Goal: Information Seeking & Learning: Learn about a topic

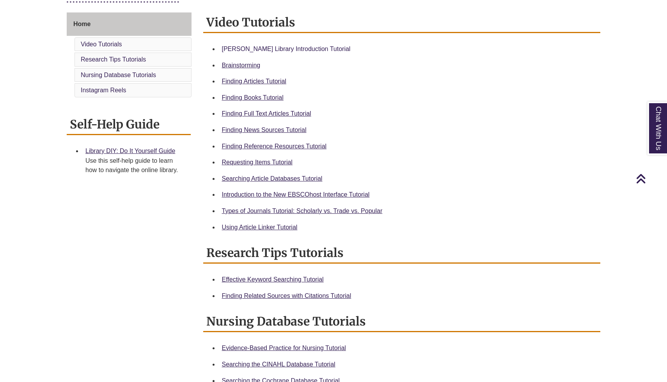
scroll to position [215, 0]
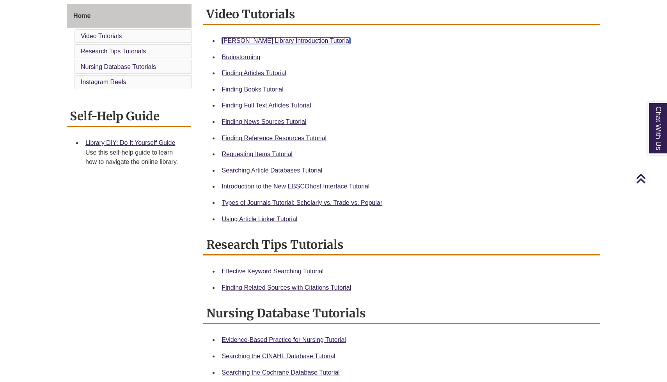
click at [299, 38] on link "Berntsen Library Introduction Tutorial" at bounding box center [286, 40] width 129 height 7
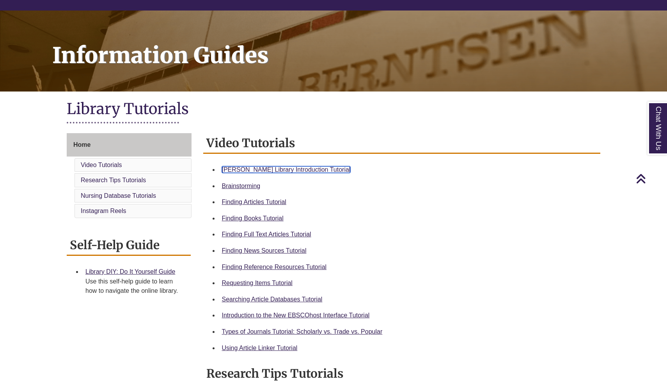
scroll to position [0, 0]
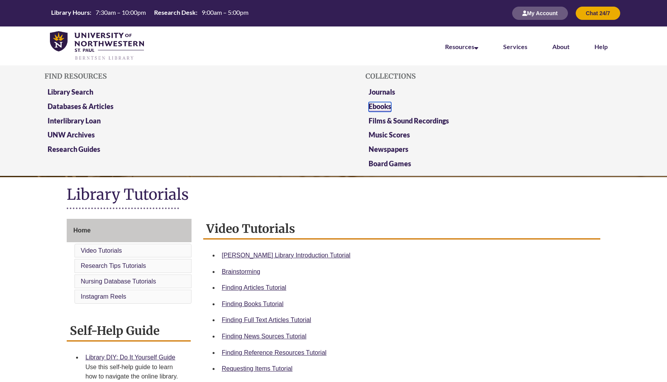
click at [382, 109] on link "Ebooks" at bounding box center [379, 107] width 23 height 10
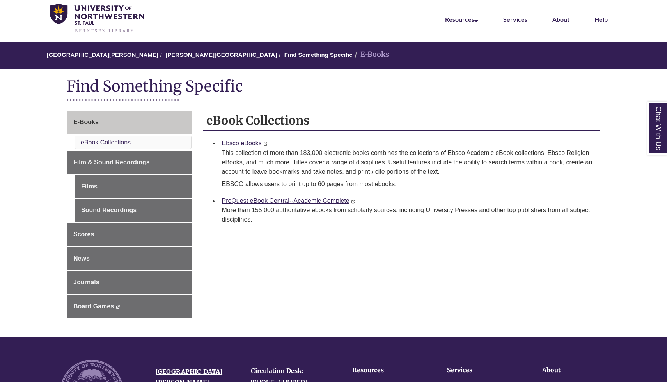
scroll to position [53, 0]
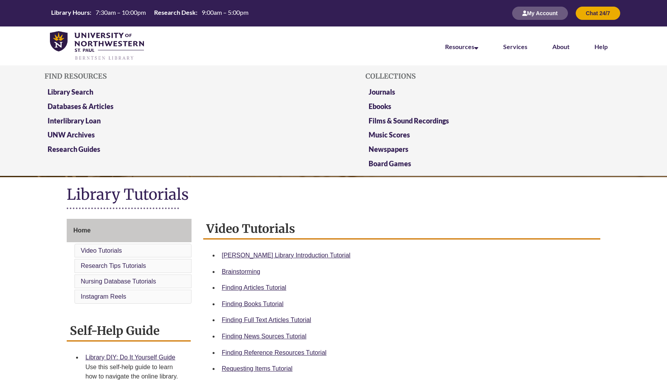
click at [452, 41] on li "Resources Find Resources Library Search Databases & Articles Interlibrary Loan …" at bounding box center [461, 46] width 58 height 39
click at [89, 94] on link "Library Search" at bounding box center [71, 93] width 46 height 10
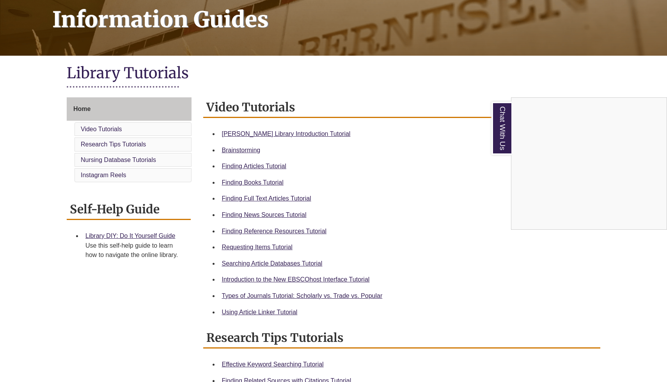
scroll to position [122, 0]
click at [268, 248] on div "Chat With Us" at bounding box center [333, 191] width 667 height 382
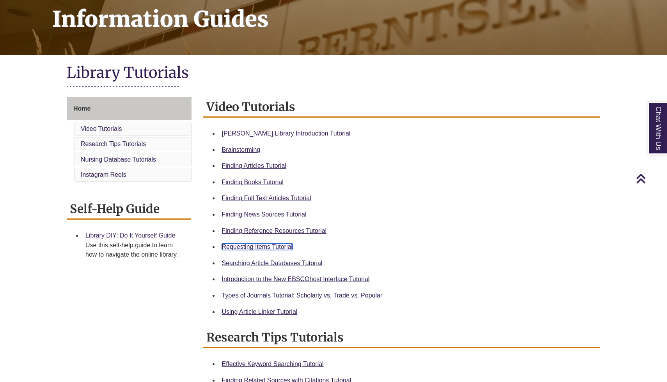
click at [268, 248] on link "Requesting Items Tutorial" at bounding box center [257, 247] width 71 height 7
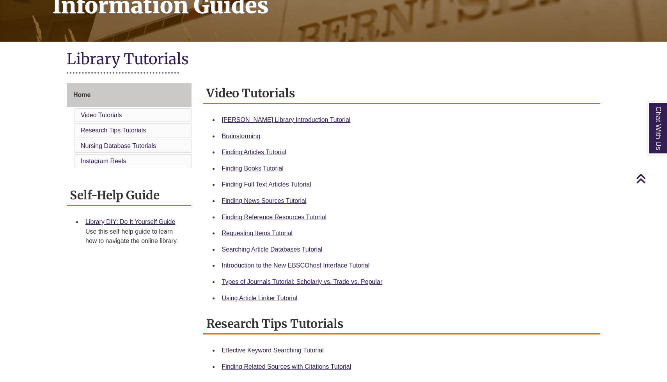
scroll to position [136, 0]
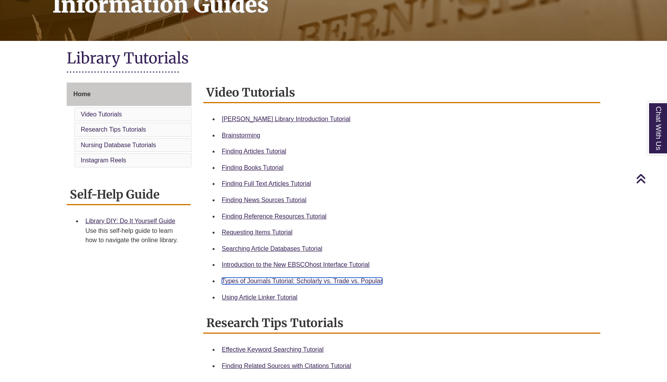
click at [317, 280] on link "Types of Journals Tutorial: Scholarly vs. Trade vs. Popular" at bounding box center [302, 281] width 161 height 7
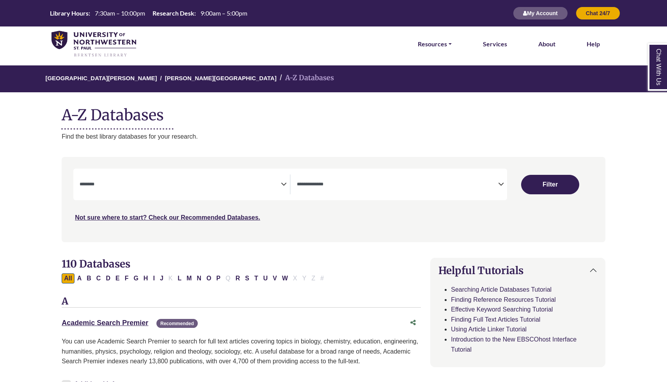
select select "Database Subject Filter"
select select "Database Types Filter"
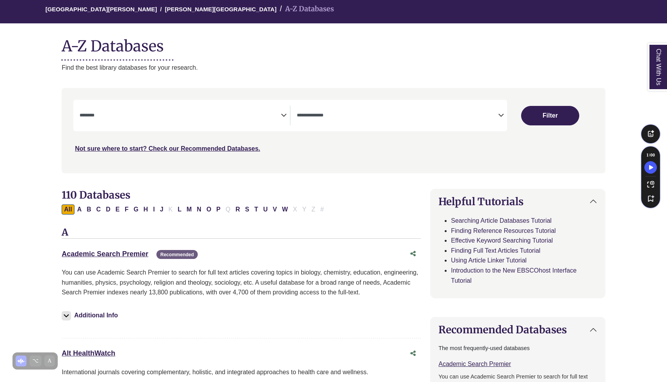
scroll to position [76, 0]
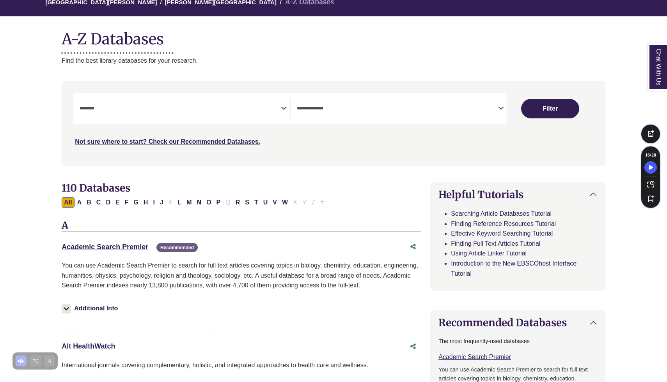
click at [275, 110] on textarea "Search" at bounding box center [180, 109] width 201 height 6
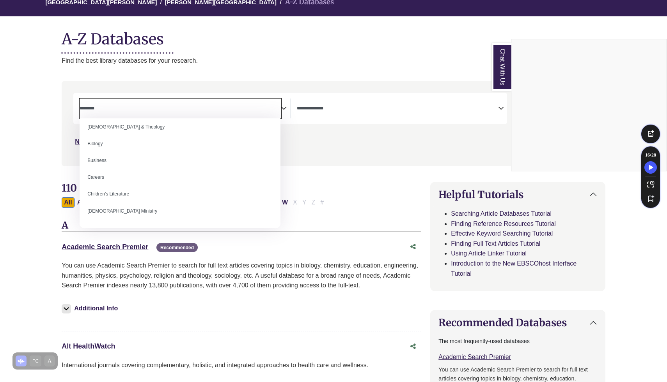
scroll to position [0, 0]
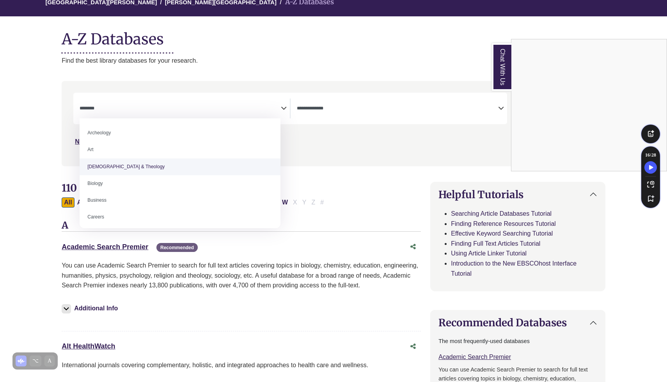
select select "*****"
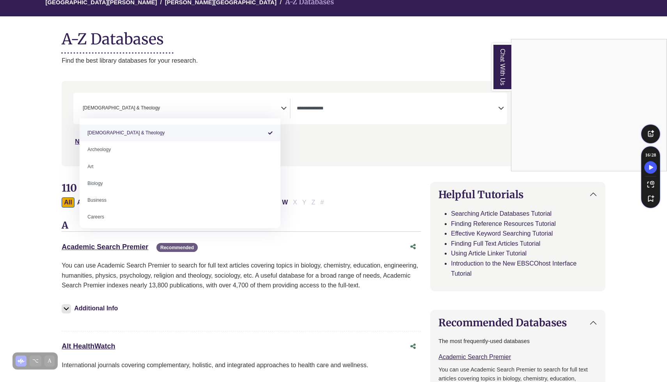
select select "Database Subject Filter"
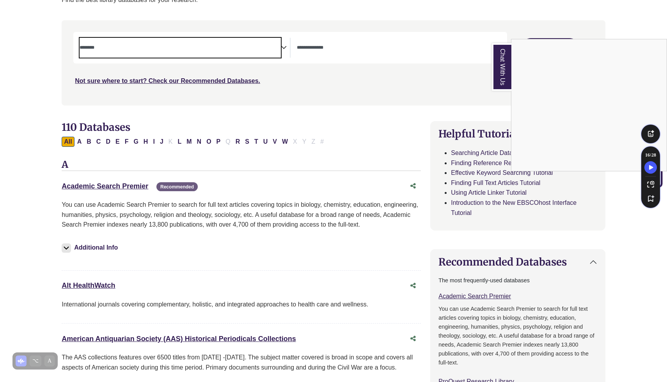
scroll to position [117, 0]
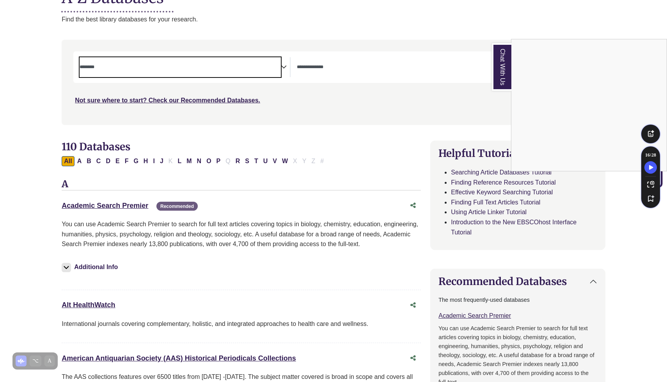
click at [340, 60] on div "Chat With Us" at bounding box center [333, 191] width 667 height 382
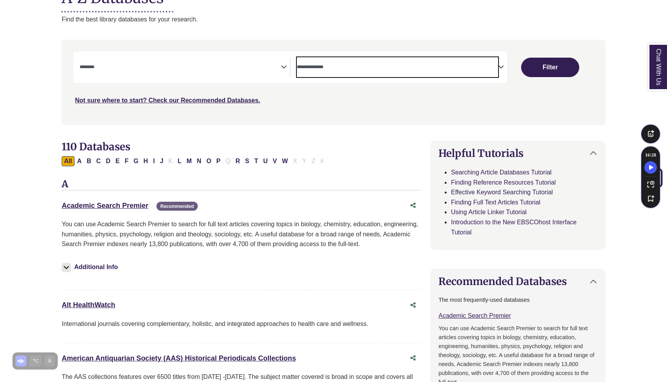
click at [329, 66] on textarea "Search" at bounding box center [397, 68] width 201 height 6
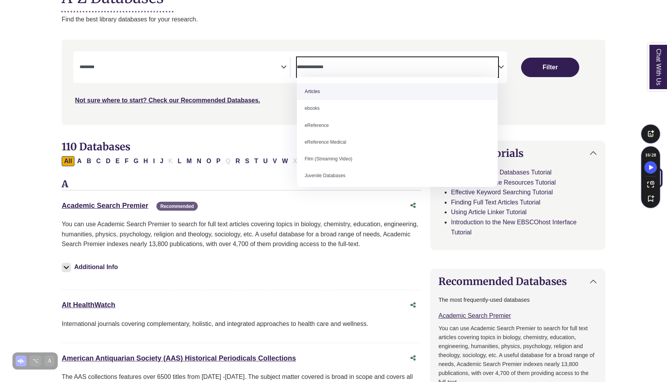
select select "*****"
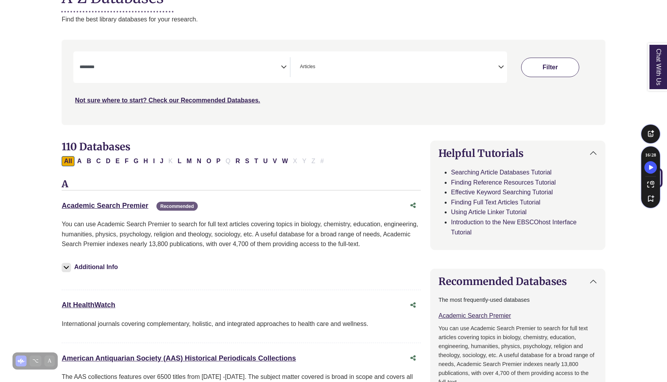
click at [564, 68] on button "Filter" at bounding box center [550, 67] width 58 height 19
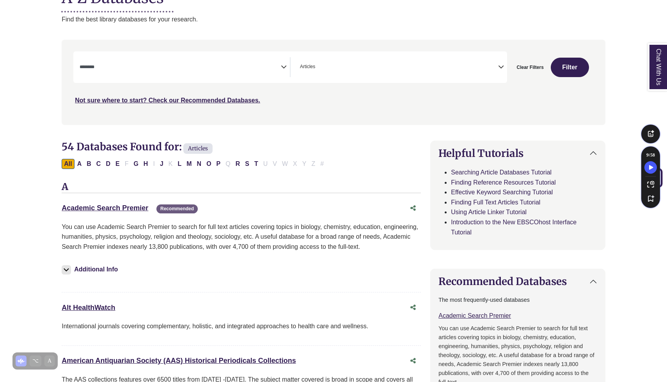
click at [356, 74] on span "× Articles" at bounding box center [397, 67] width 201 height 20
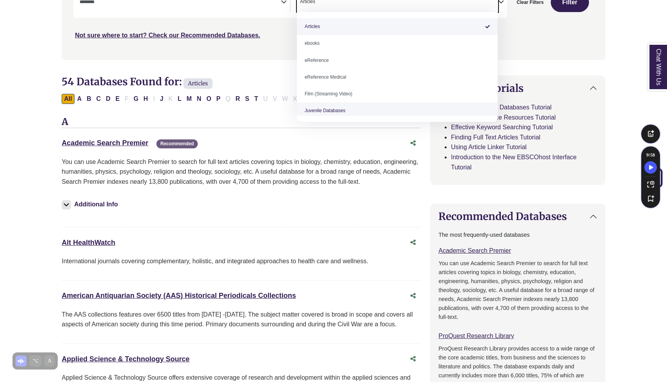
scroll to position [163, 0]
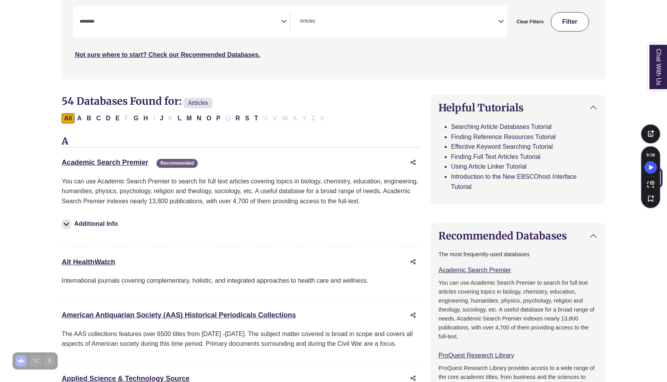
click at [562, 20] on button "Filter" at bounding box center [569, 21] width 38 height 19
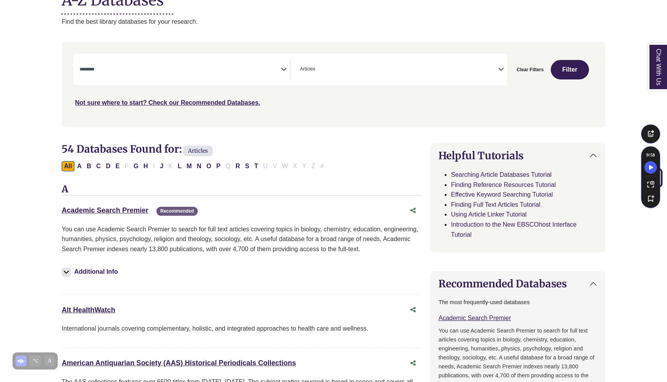
click at [197, 82] on div "**********" at bounding box center [289, 70] width 433 height 32
click at [201, 72] on textarea "Search" at bounding box center [180, 70] width 201 height 6
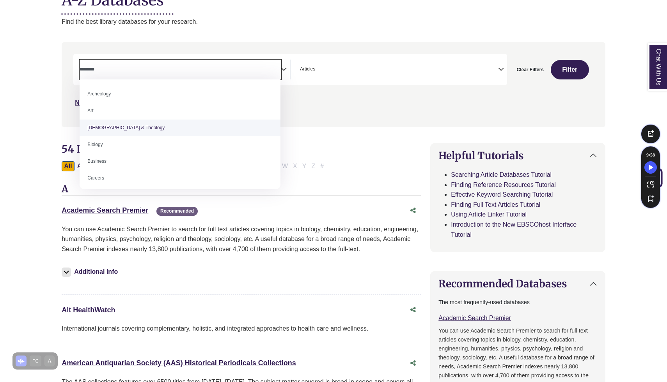
select select "*****"
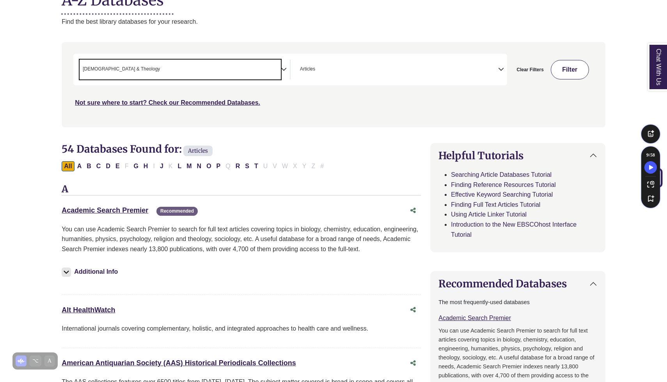
click at [563, 72] on button "Filter" at bounding box center [569, 69] width 38 height 19
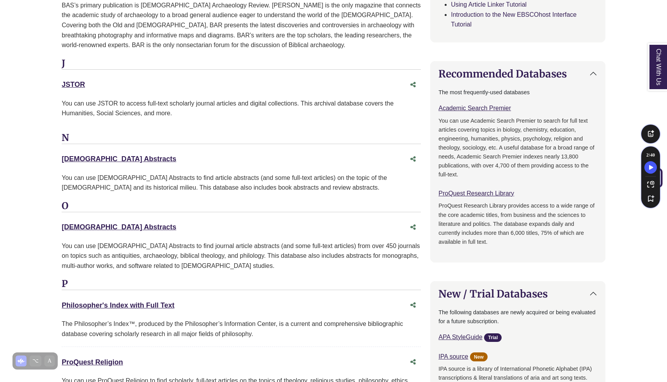
scroll to position [483, 0]
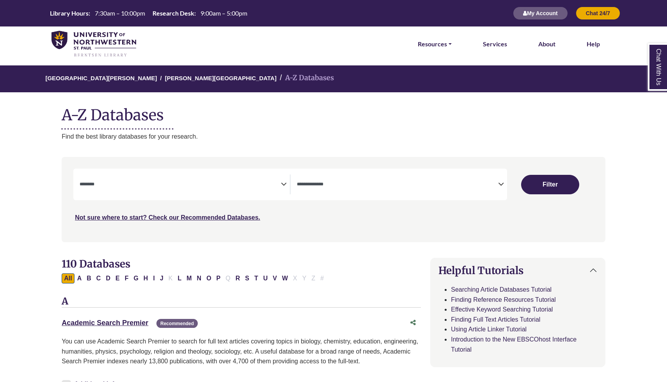
select select "Database Subject Filter"
select select "Database Types Filter"
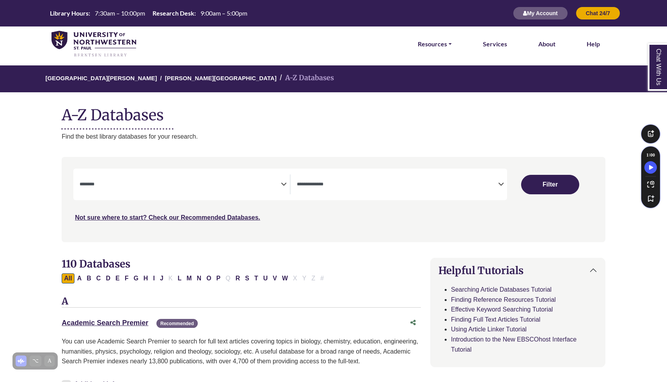
scroll to position [27, 0]
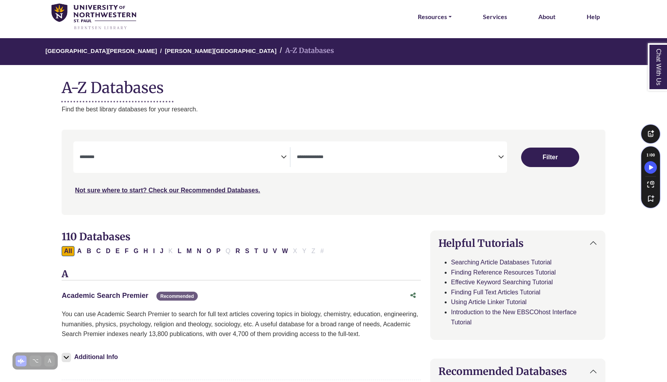
click at [136, 293] on link "Academic Search Premier This link opens in a new window" at bounding box center [105, 296] width 87 height 8
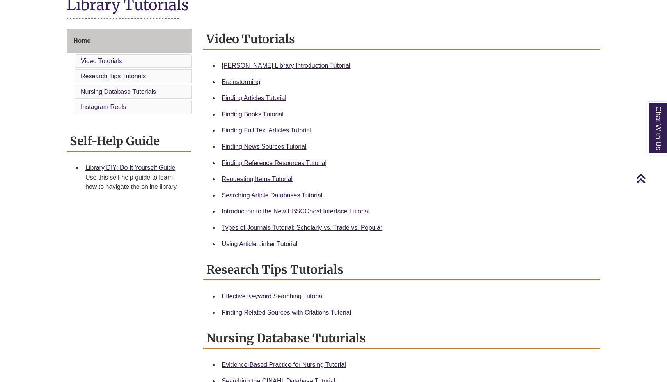
scroll to position [194, 0]
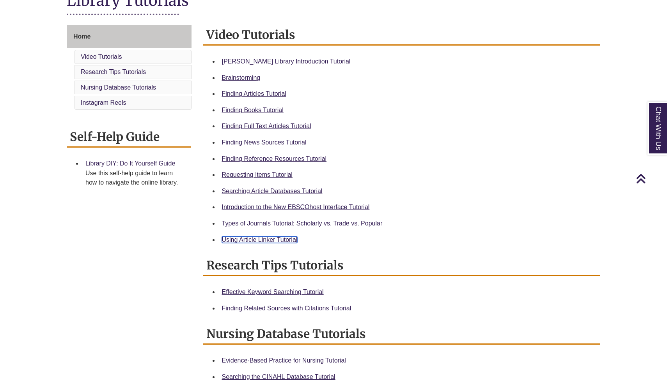
click at [241, 239] on link "Using Article Linker Tutorial" at bounding box center [260, 240] width 76 height 7
